Goal: Task Accomplishment & Management: Manage account settings

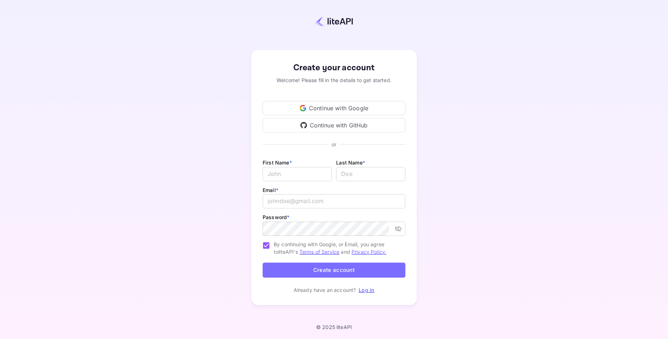
click at [328, 107] on div "Continue with Google" at bounding box center [334, 108] width 143 height 14
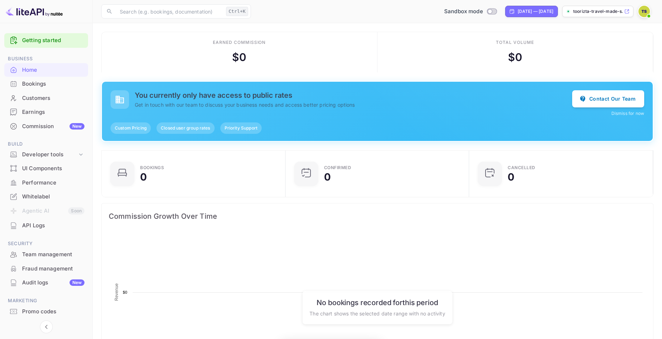
scroll to position [6, 6]
click at [620, 112] on button "Dismiss for now" at bounding box center [628, 113] width 33 height 6
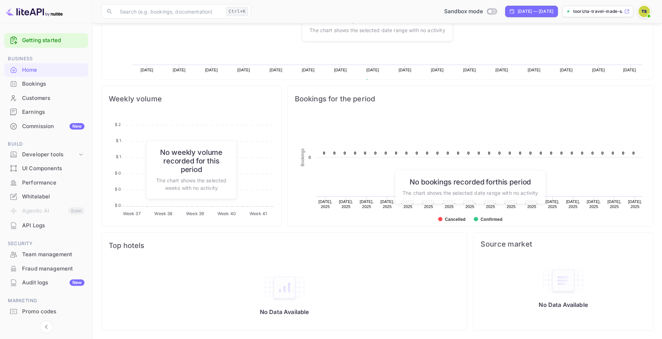
scroll to position [206, 0]
click at [44, 195] on div "Whitelabel" at bounding box center [53, 197] width 62 height 8
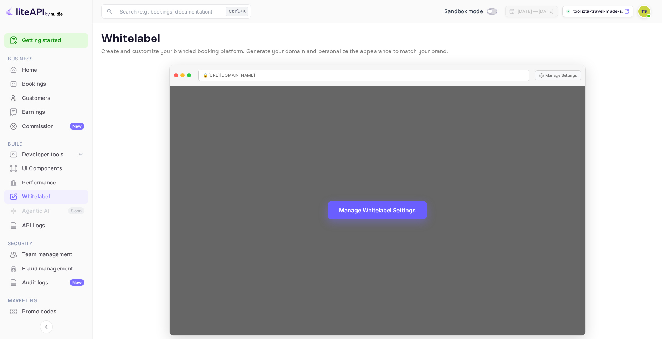
click at [397, 208] on button "Manage Whitelabel Settings" at bounding box center [378, 210] width 100 height 19
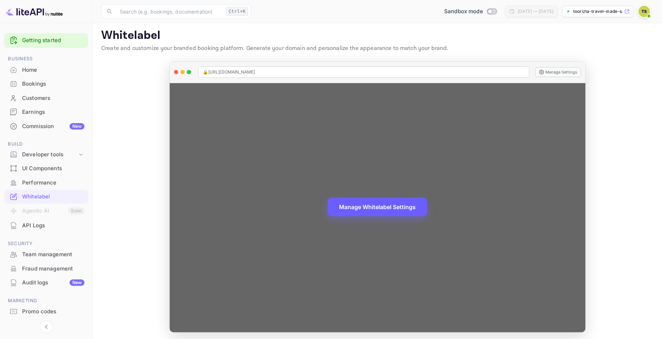
scroll to position [5, 0]
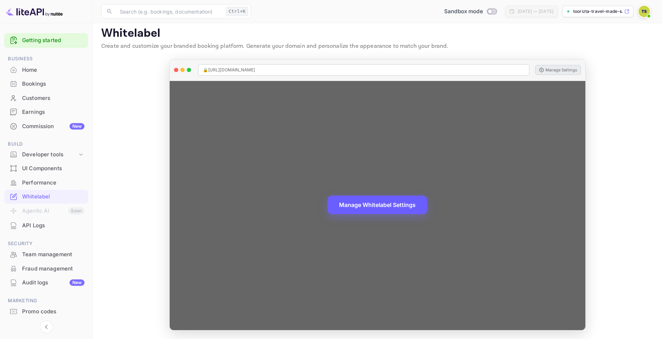
click at [554, 71] on button "Manage Settings" at bounding box center [558, 70] width 46 height 10
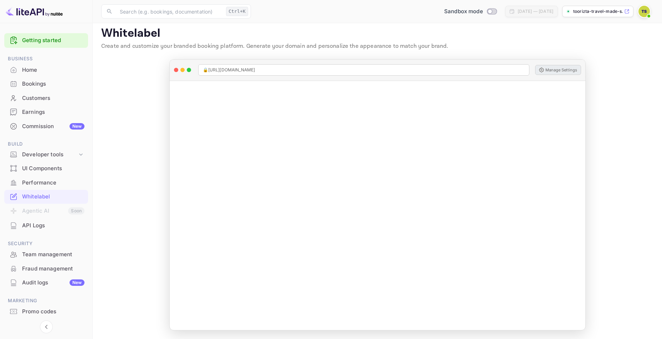
click at [43, 169] on div "UI Components" at bounding box center [53, 168] width 62 height 8
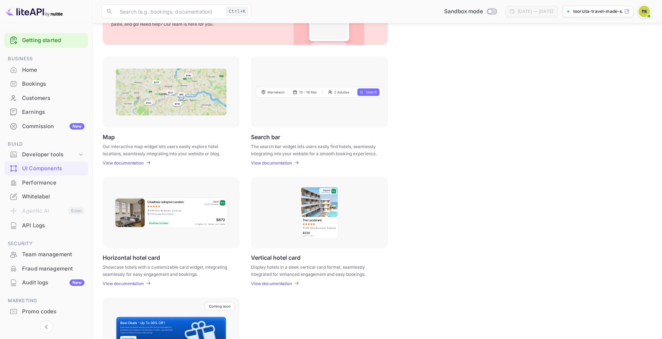
scroll to position [71, 0]
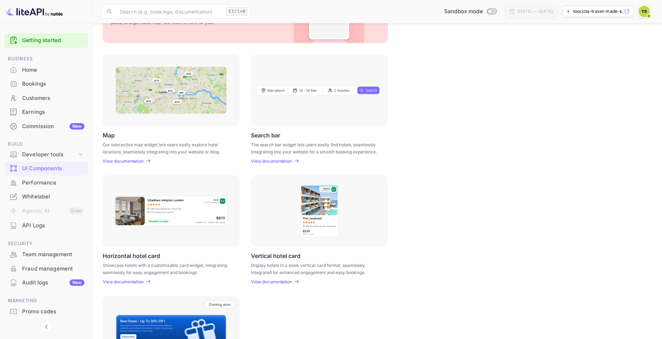
click at [343, 103] on div at bounding box center [319, 90] width 137 height 71
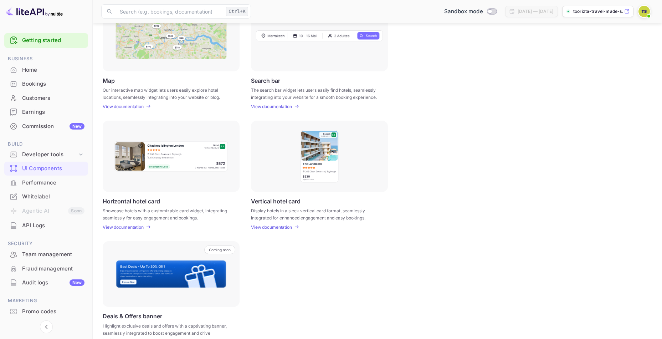
scroll to position [142, 0]
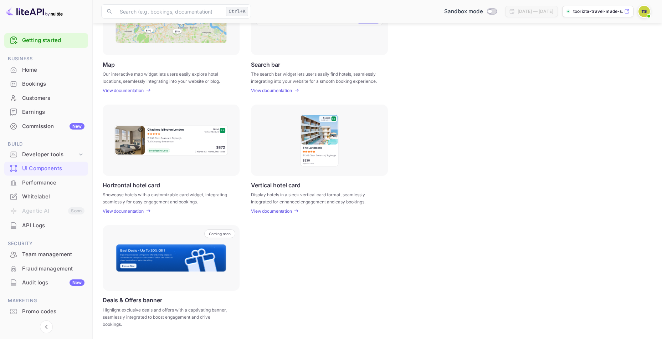
click at [283, 210] on p "View documentation" at bounding box center [271, 210] width 41 height 5
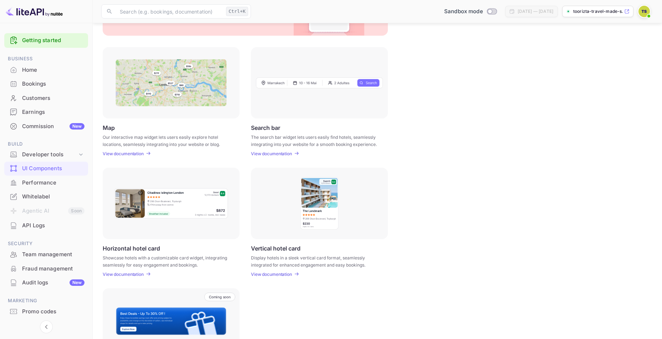
scroll to position [0, 0]
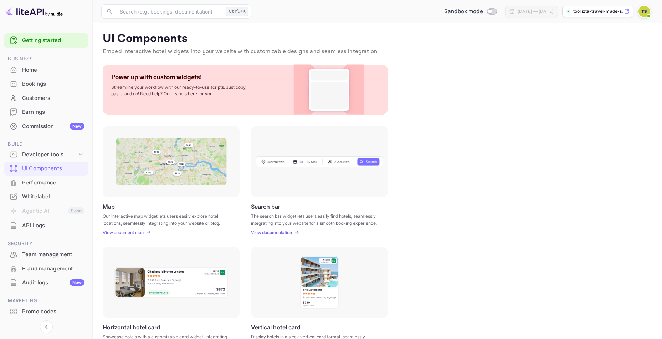
click at [611, 12] on p "toorizta-travel-made-s..." at bounding box center [599, 11] width 50 height 6
click at [627, 11] on icon at bounding box center [627, 11] width 5 height 5
click at [586, 14] on p "toorizta-travel-made-s..." at bounding box center [599, 11] width 50 height 6
